Goal: Information Seeking & Learning: Learn about a topic

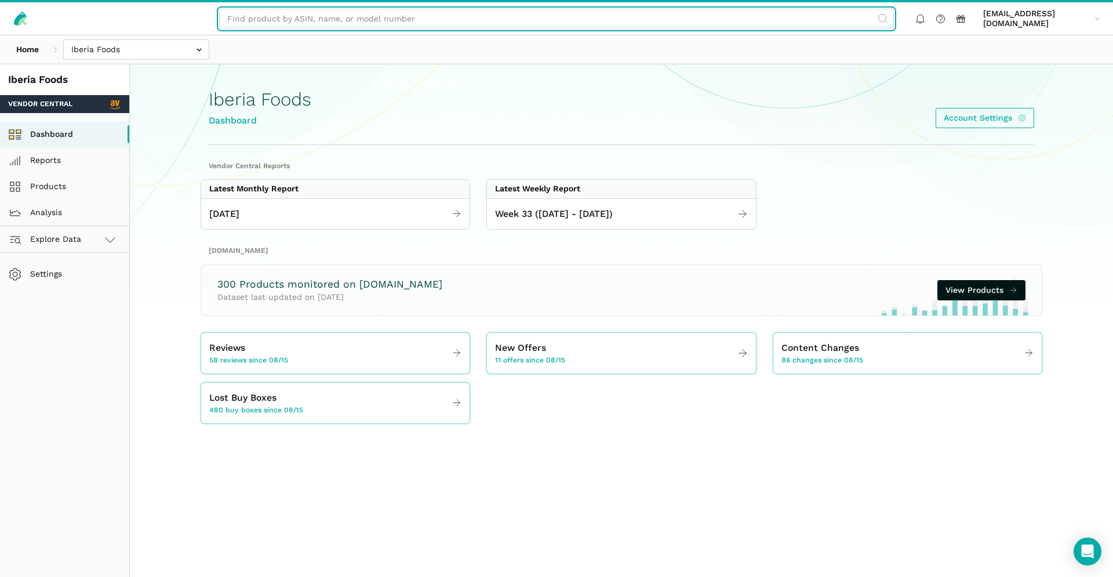
click at [441, 20] on input "text" at bounding box center [556, 19] width 675 height 20
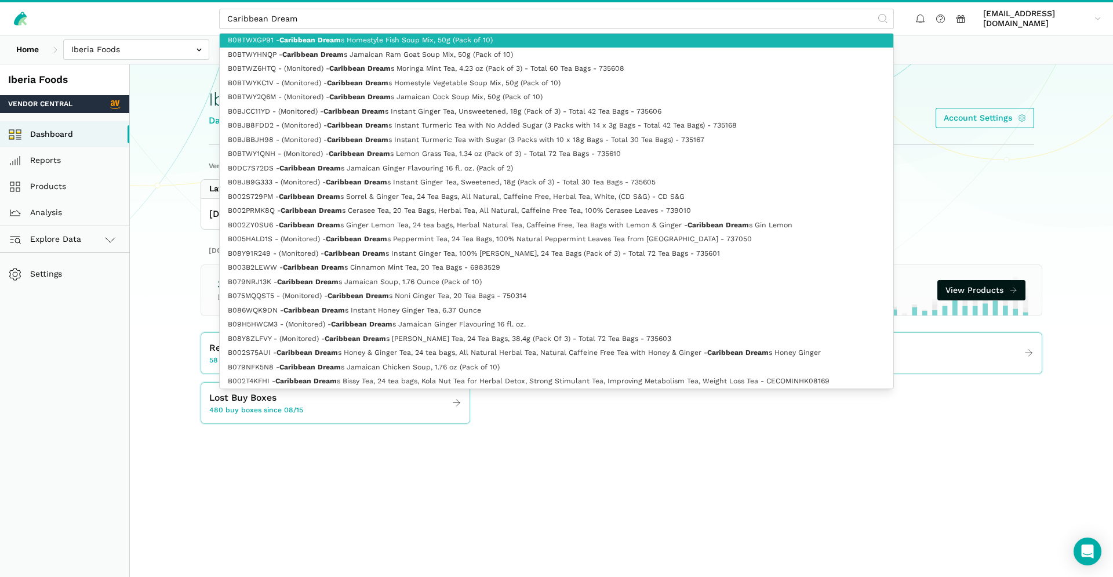
click at [250, 42] on link "B0BTWXGP91 - Caribbean Dream s Homestyle Fish Soup Mix, 50g (Pack of 10)" at bounding box center [557, 41] width 674 height 14
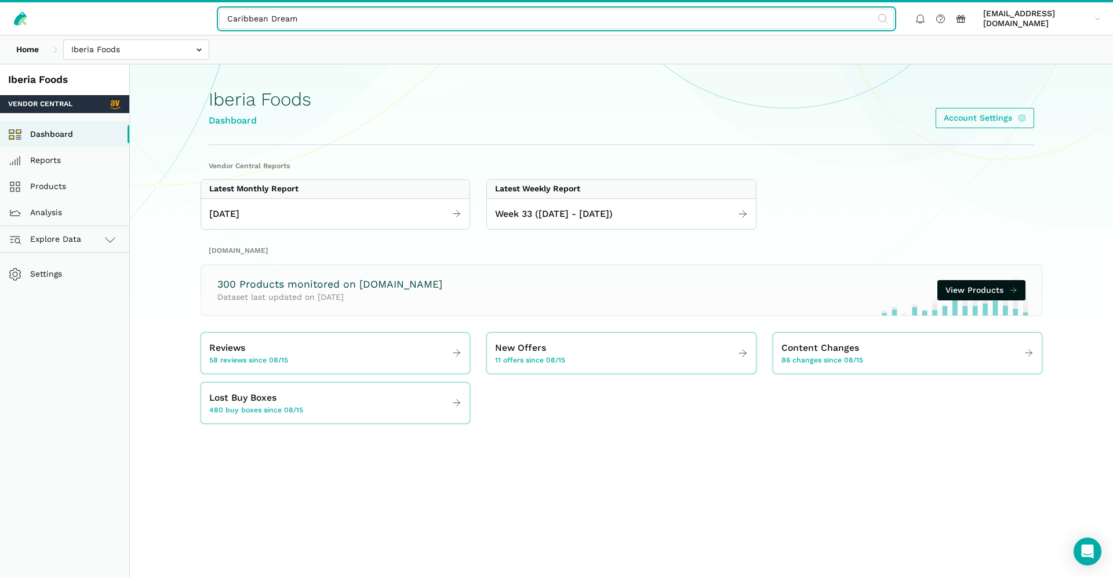
type input "B0BTWXGP91 - Caribbean Dreams Homestyle Fish Soup Mix, 50g (Pack of 10)"
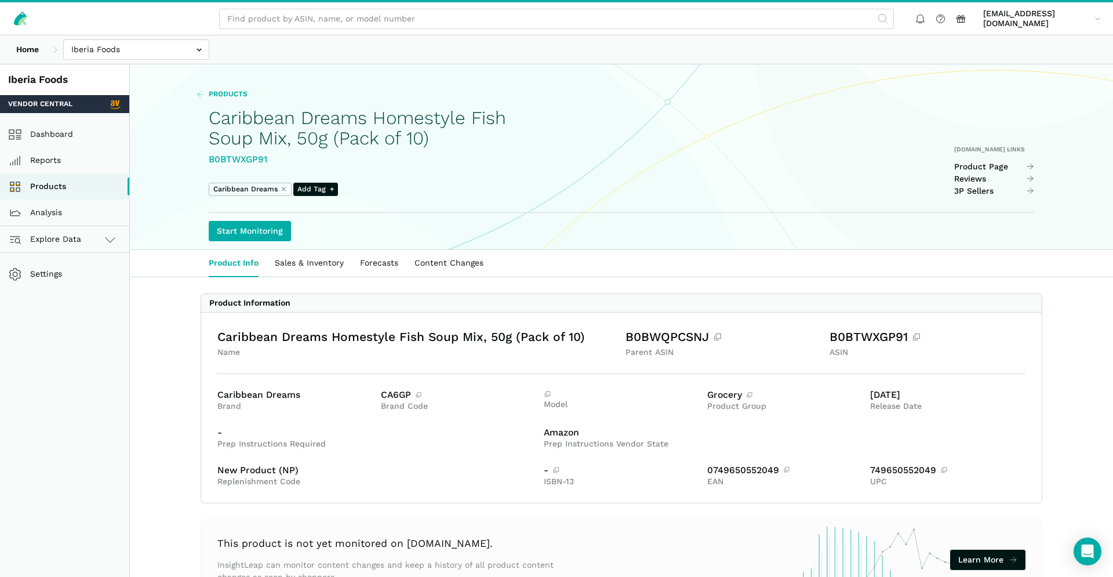
click at [205, 90] on link "Products" at bounding box center [221, 94] width 51 height 10
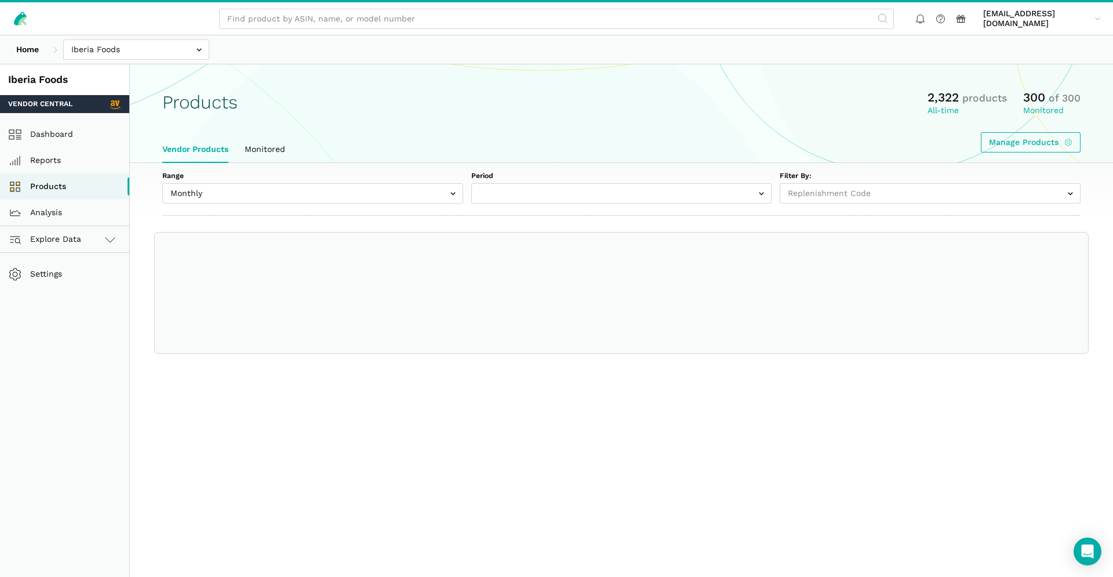
select select
select select "Monthly|2025-07-01"
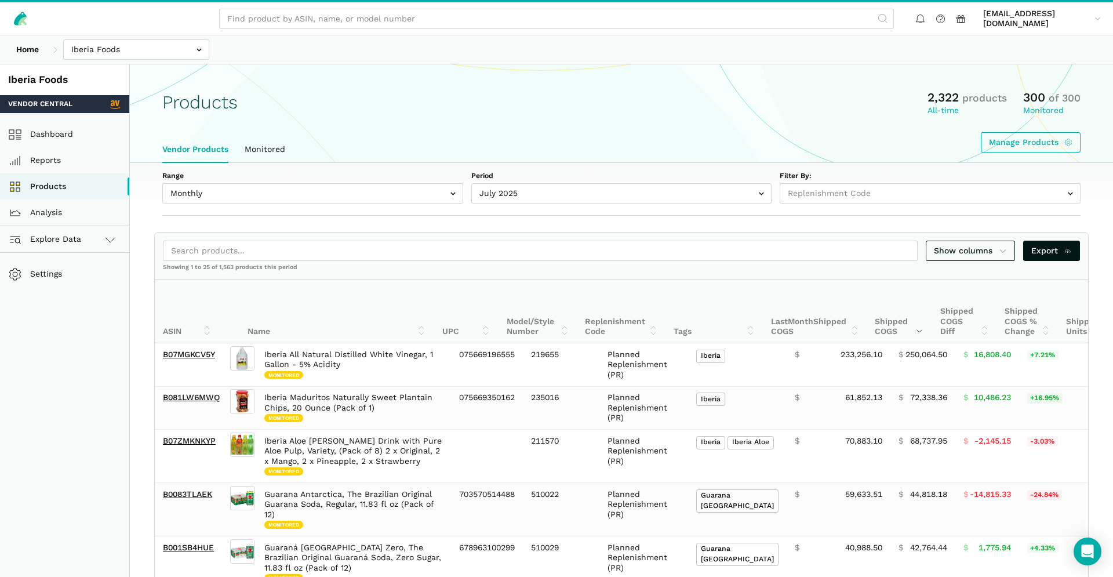
click at [399, 0] on header "farhan.ali@iberiafood.com farhan.a...food.com Settings Team Settings Log out" at bounding box center [556, 17] width 1113 height 35
click at [41, 203] on link "Analysis" at bounding box center [64, 212] width 129 height 26
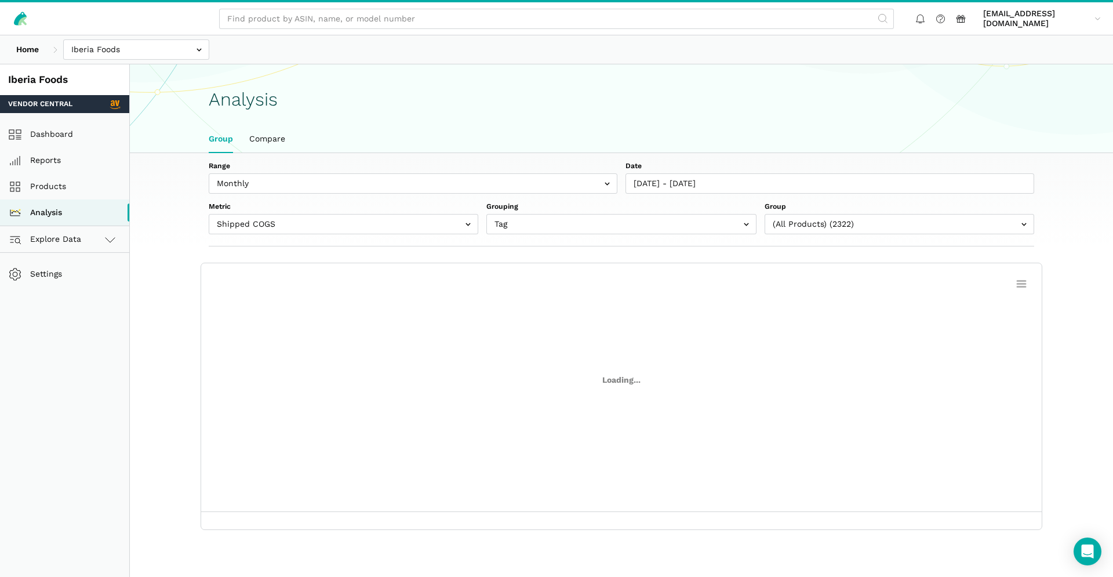
scroll to position [4, 0]
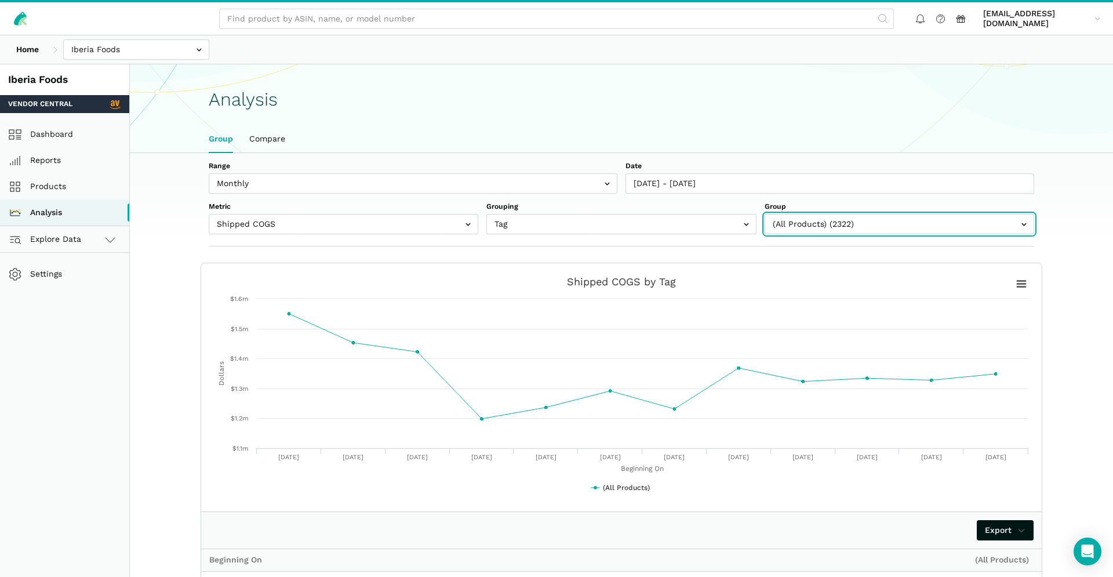
click at [803, 224] on input "text" at bounding box center [900, 224] width 270 height 20
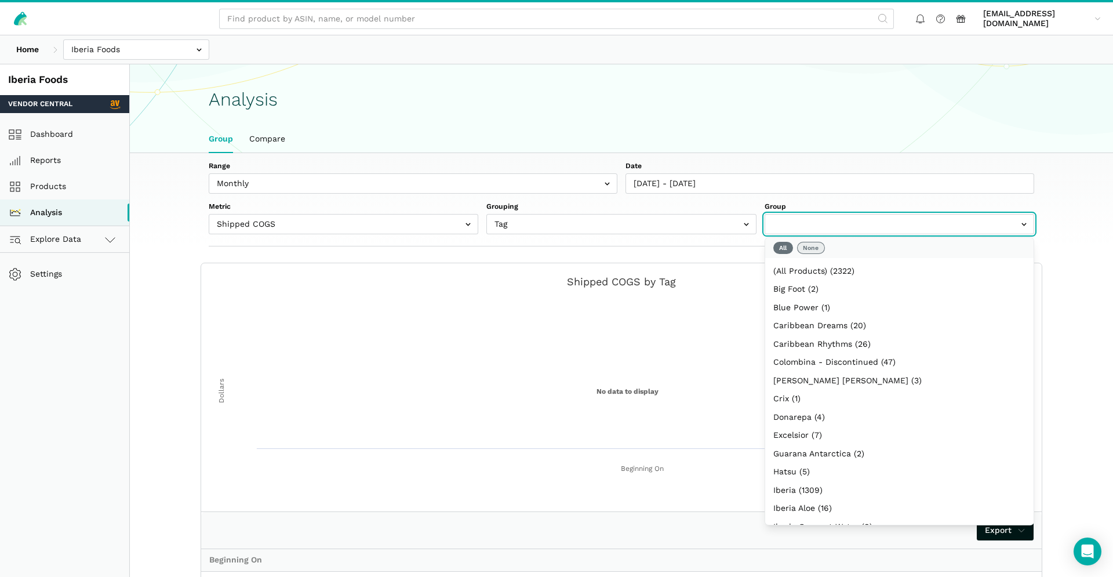
click at [812, 250] on button "None" at bounding box center [811, 248] width 28 height 12
select select "Caribbean Dreams"
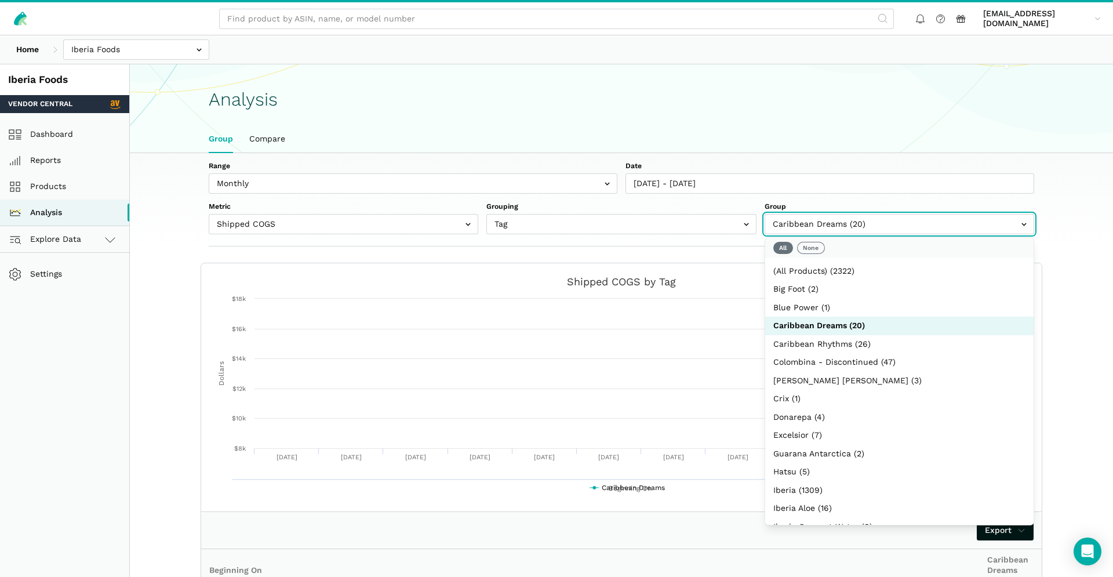
scroll to position [42, 0]
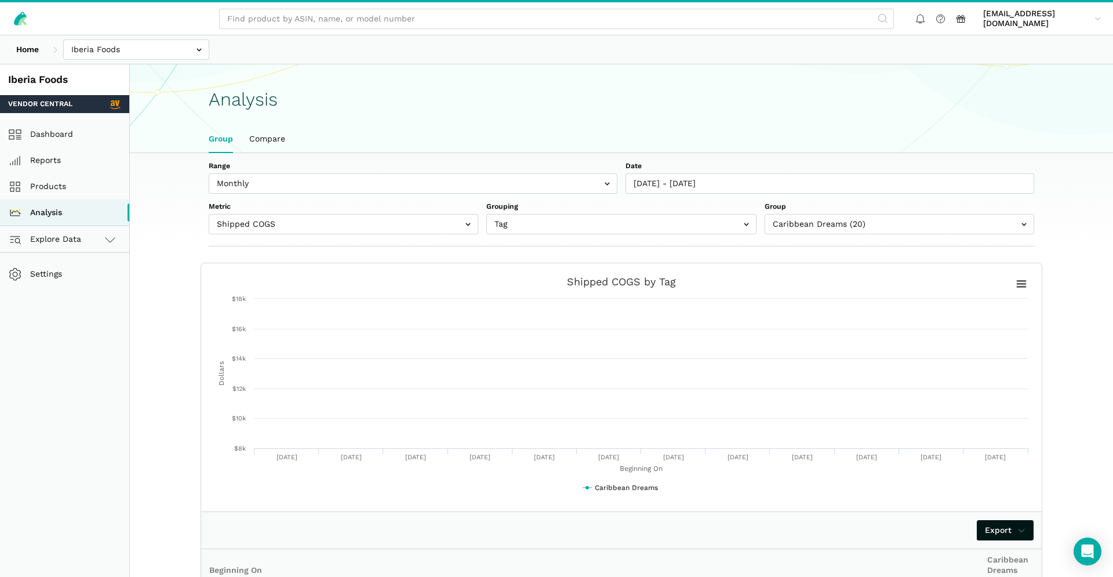
click at [1067, 287] on div "Range Weekly Monthly Date 07/28/2024 - 08/02/2025 Metric Shipped COGS Net Recei…" at bounding box center [621, 513] width 983 height 720
click at [367, 223] on input "text" at bounding box center [344, 224] width 270 height 20
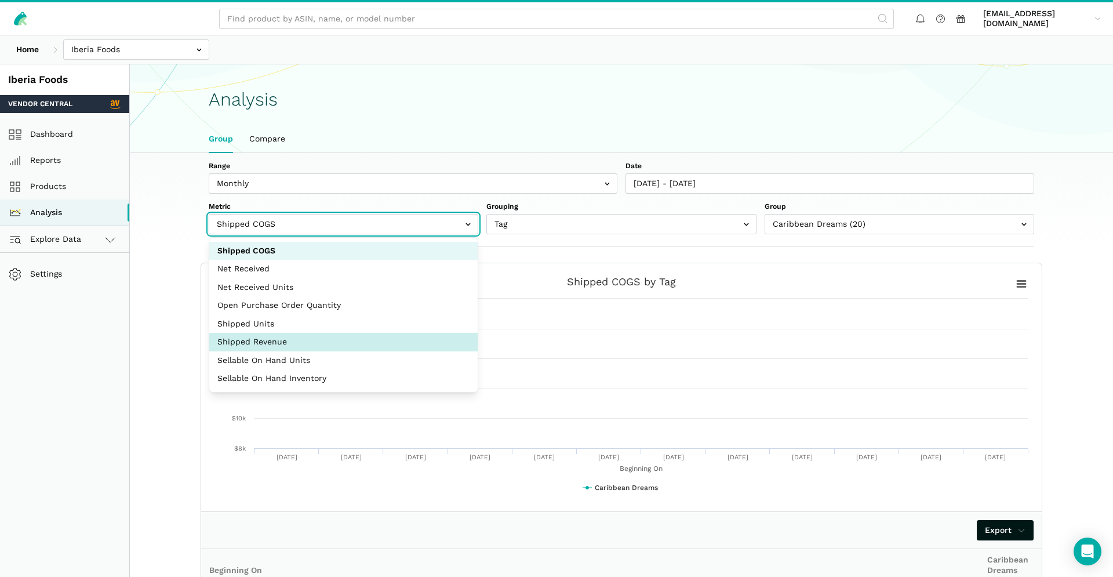
select select "shipped_revenue_cents"
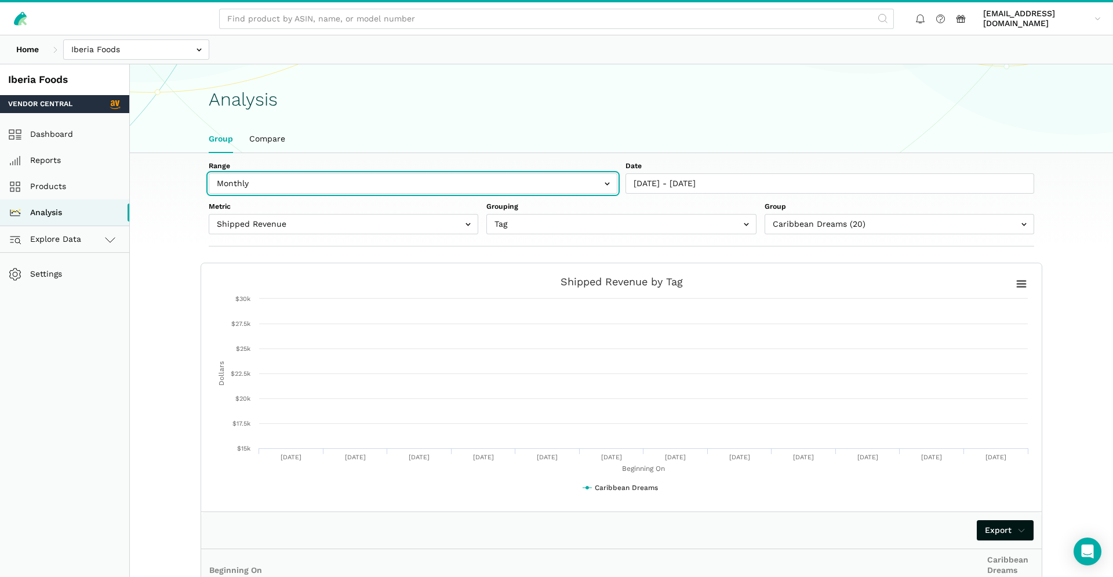
click at [426, 174] on input "text" at bounding box center [413, 183] width 409 height 20
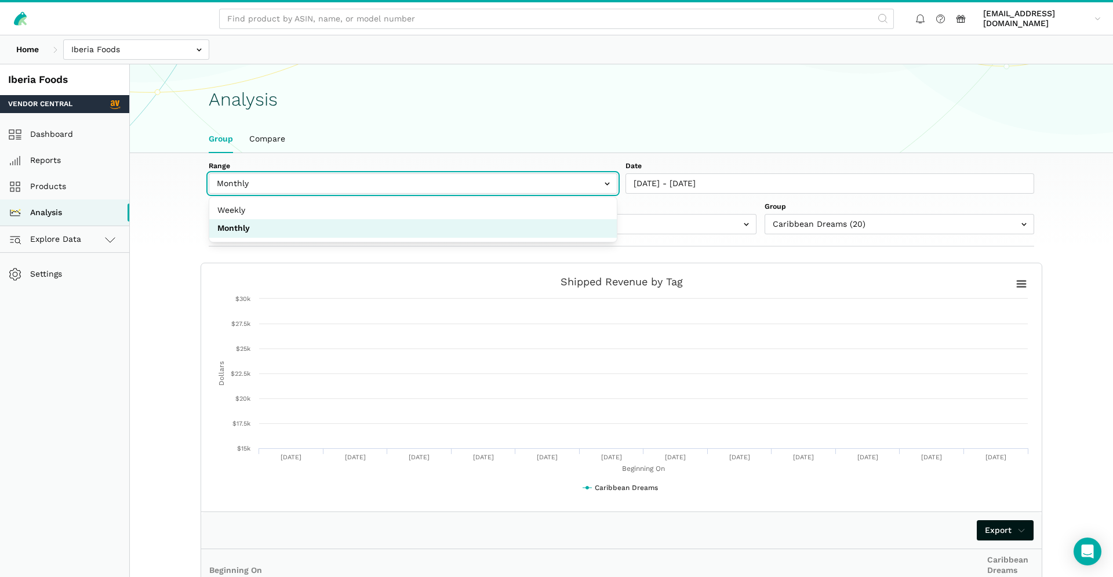
select select "weekly"
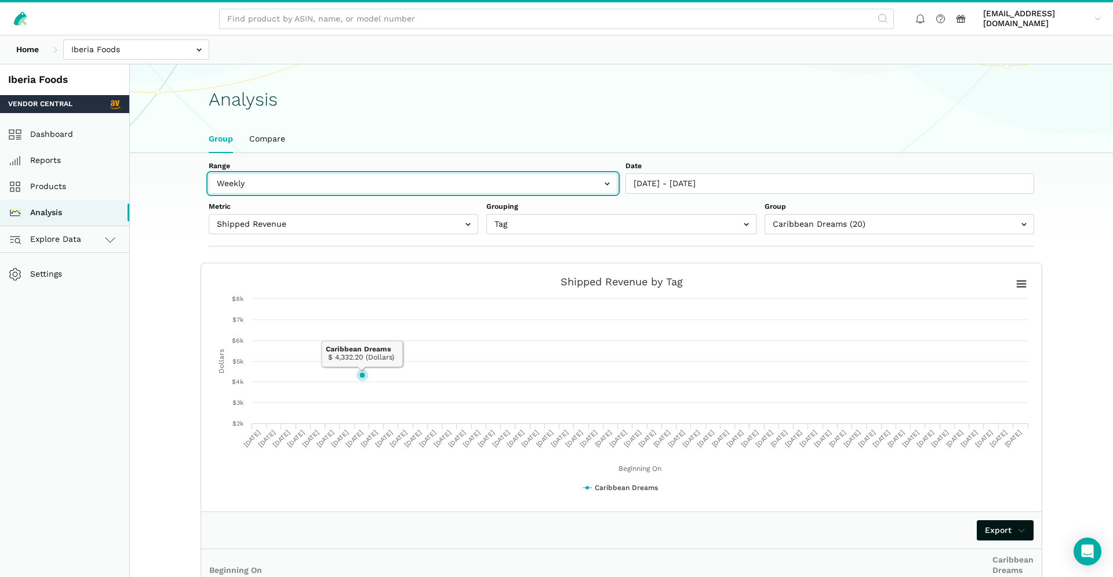
scroll to position [430, 0]
